Goal: Navigation & Orientation: Find specific page/section

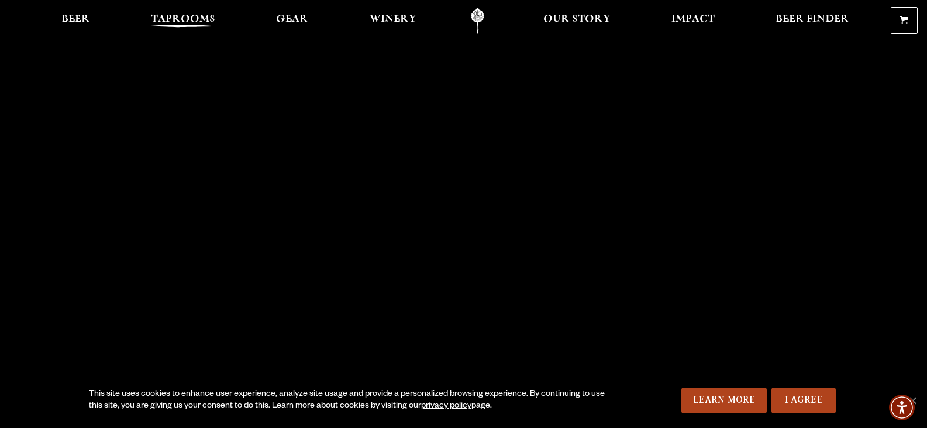
click at [187, 16] on span "Taprooms" at bounding box center [183, 19] width 64 height 9
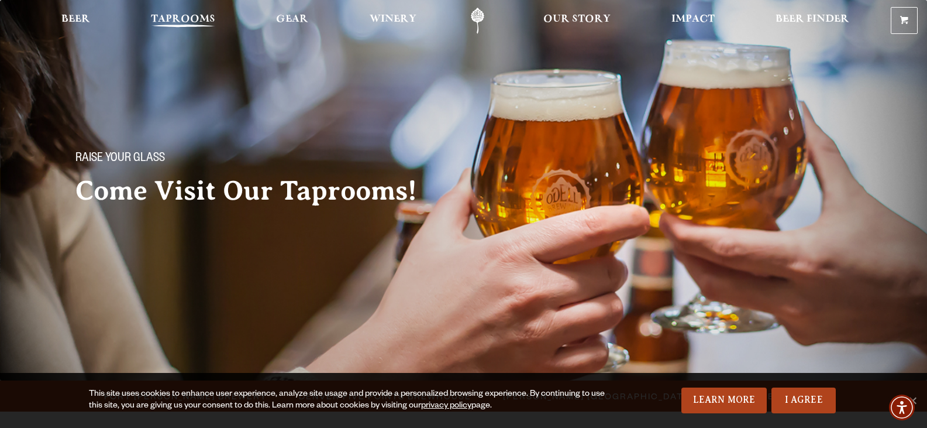
click at [187, 24] on span "Taprooms" at bounding box center [183, 19] width 64 height 9
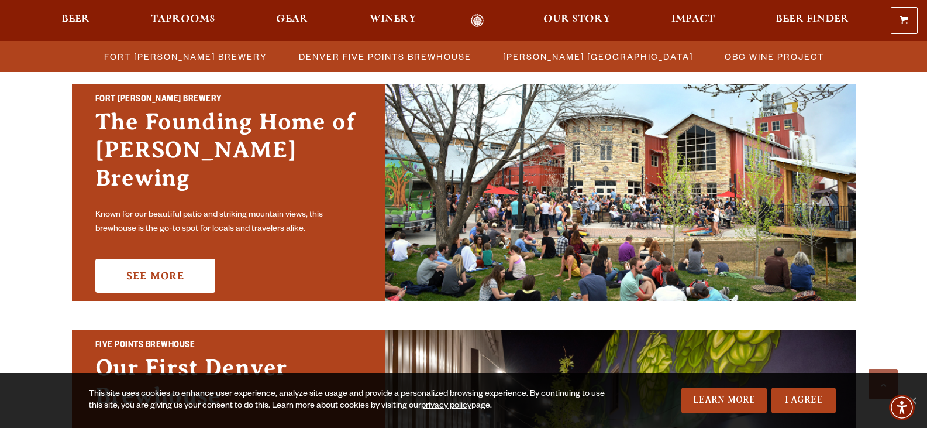
scroll to position [371, 0]
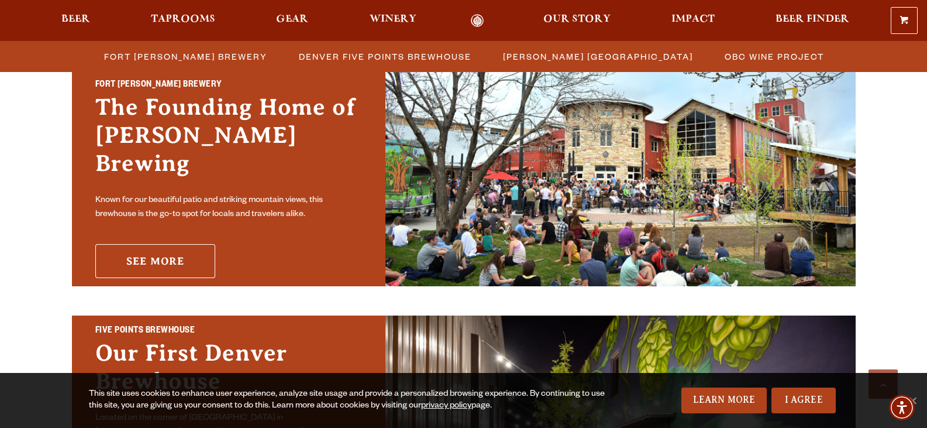
click at [174, 244] on link "See More" at bounding box center [155, 261] width 120 height 34
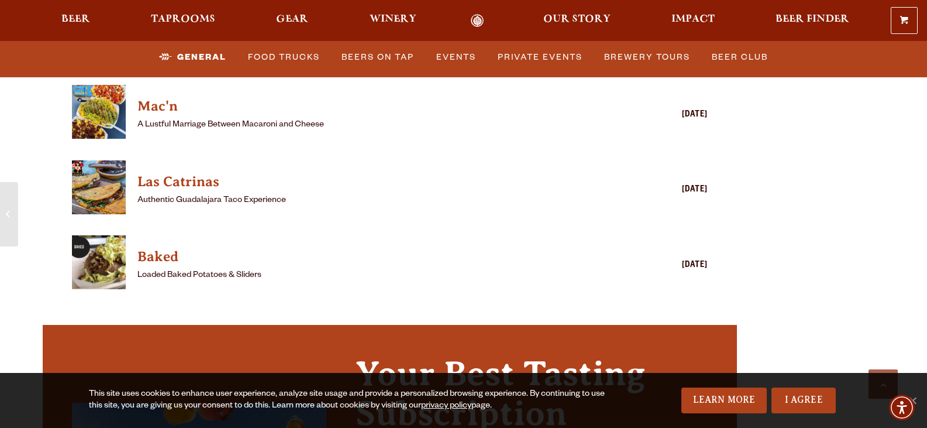
scroll to position [3654, 0]
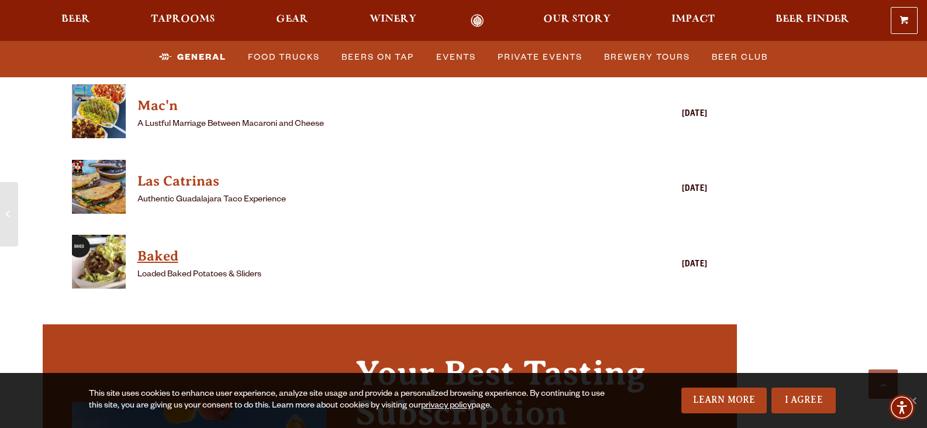
click at [166, 247] on h4 "Baked" at bounding box center [373, 256] width 472 height 19
